Goal: Find specific page/section: Find specific page/section

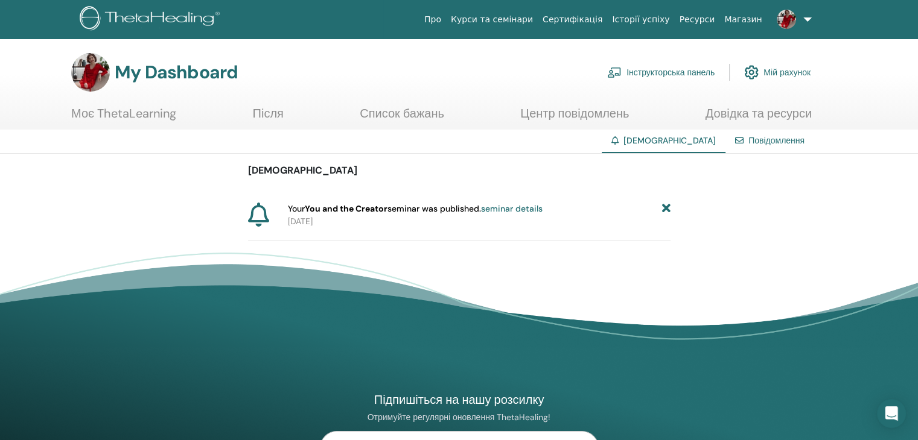
click at [678, 72] on link "Інструкторська панель" at bounding box center [660, 72] width 107 height 27
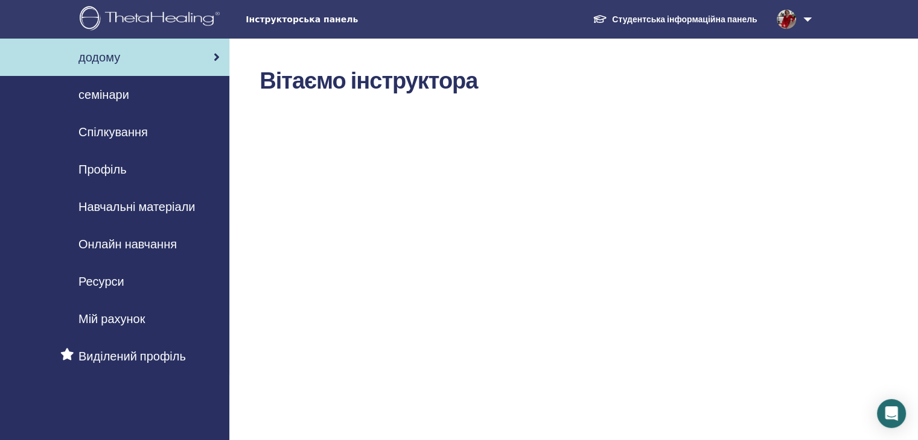
click at [115, 93] on span "семінари" at bounding box center [103, 95] width 51 height 18
